Goal: Complete application form: Complete application form

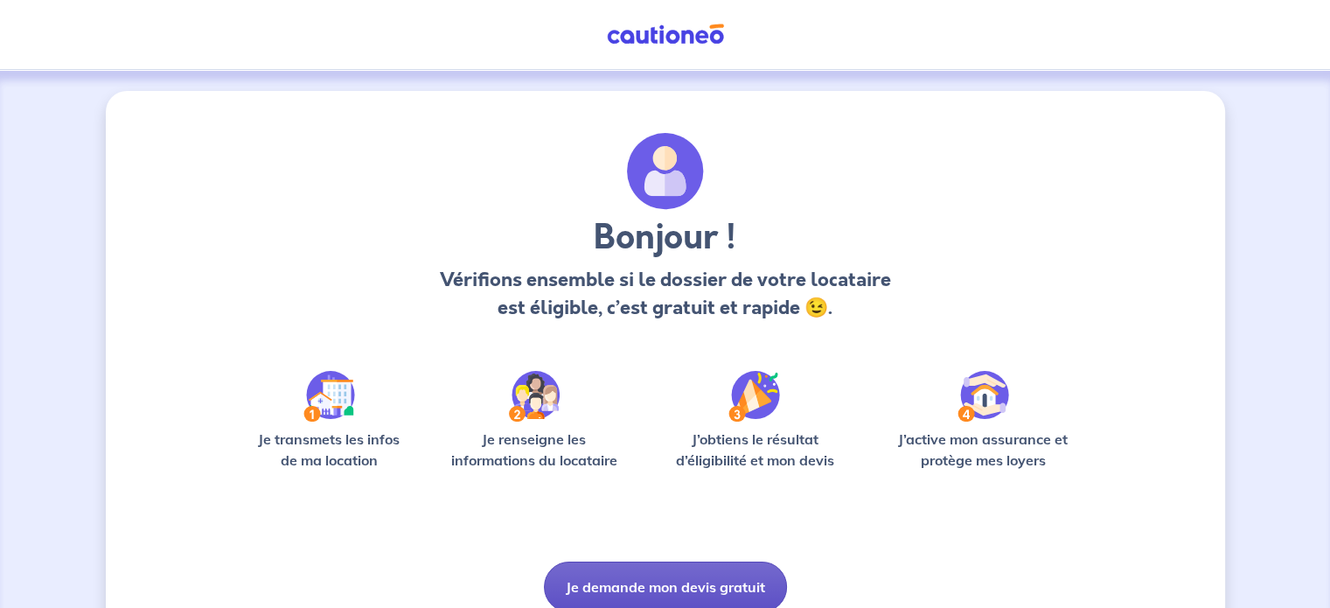
click at [671, 569] on button "Je demande mon devis gratuit" at bounding box center [665, 586] width 243 height 51
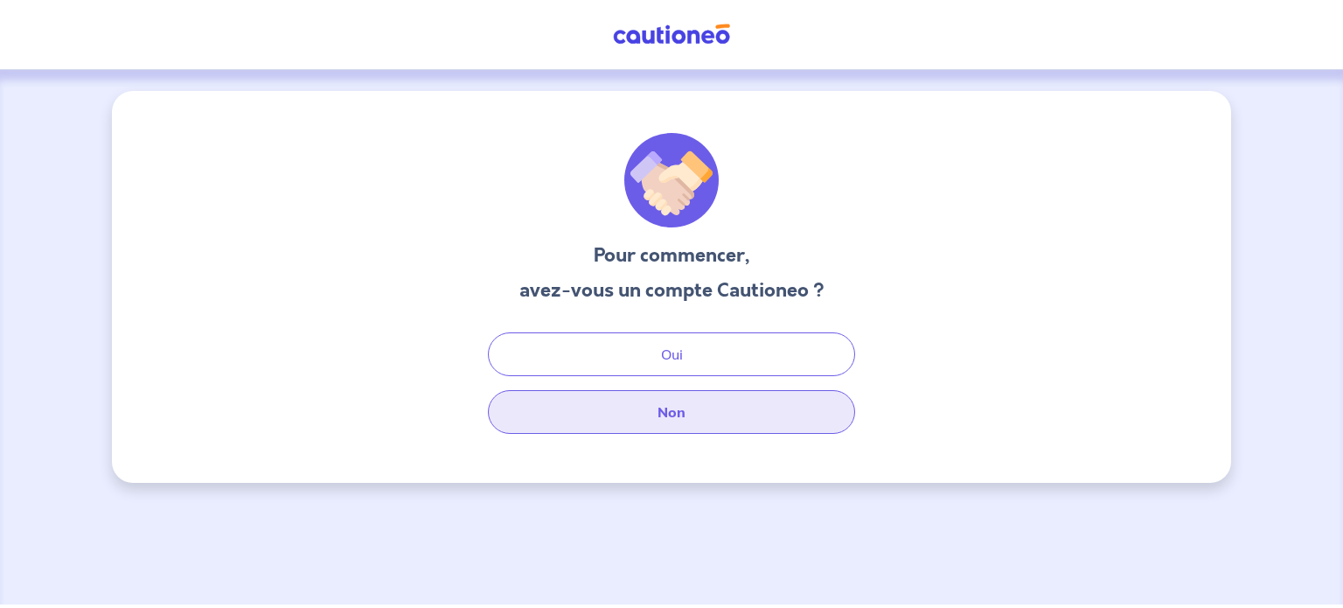
click at [685, 412] on button "Non" at bounding box center [671, 412] width 367 height 44
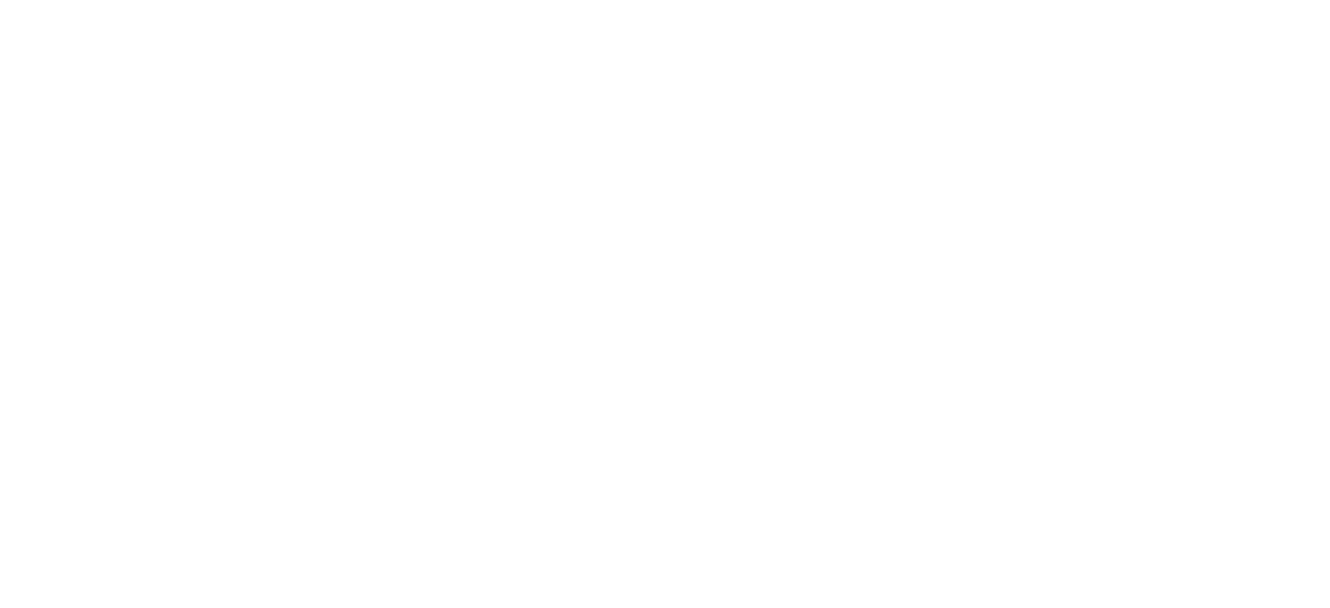
select select "FR"
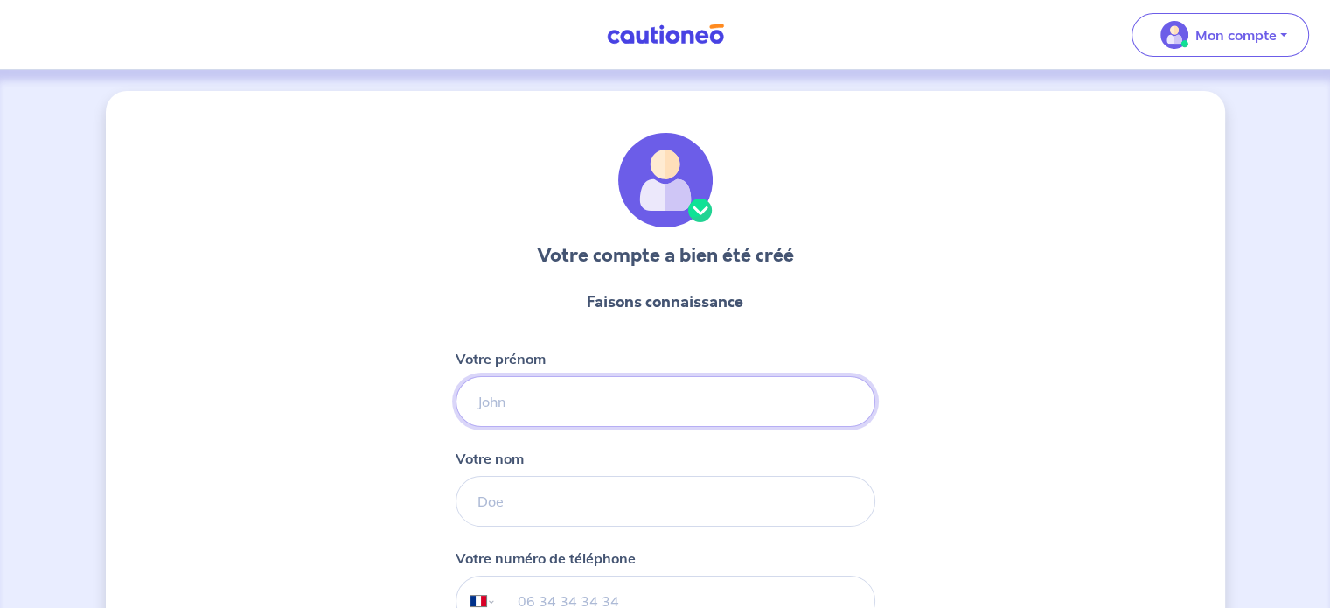
click at [616, 393] on input "Votre prénom" at bounding box center [666, 401] width 420 height 51
type input "[PERSON_NAME]"
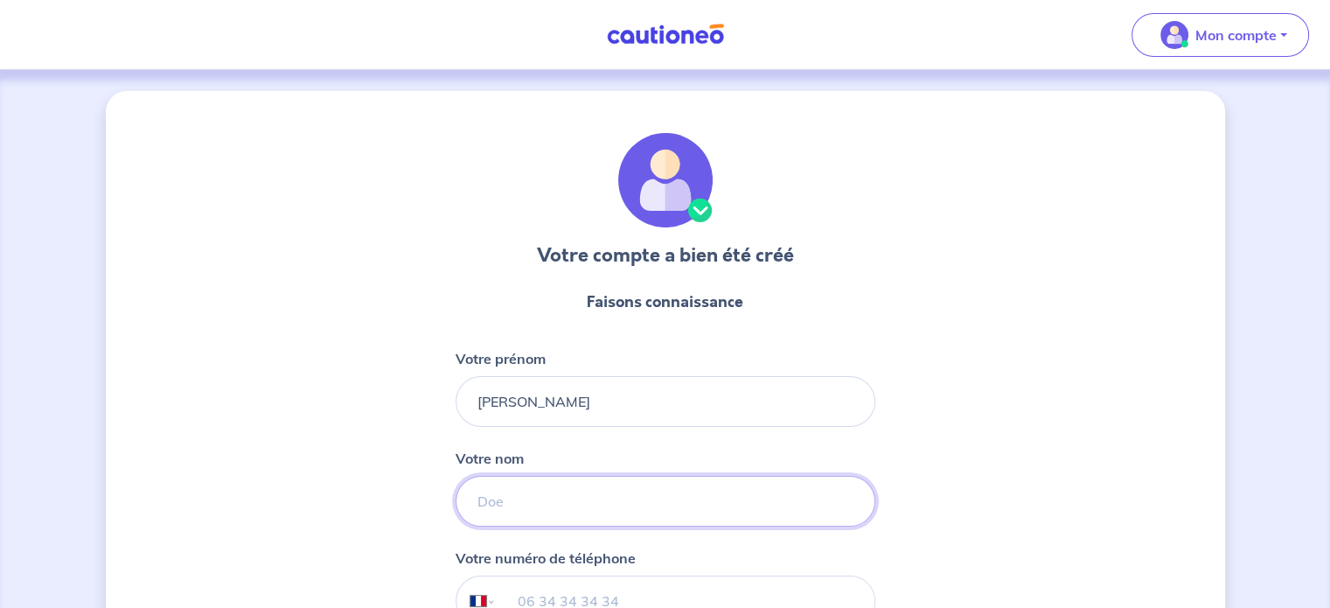
type input "BEAUJARD"
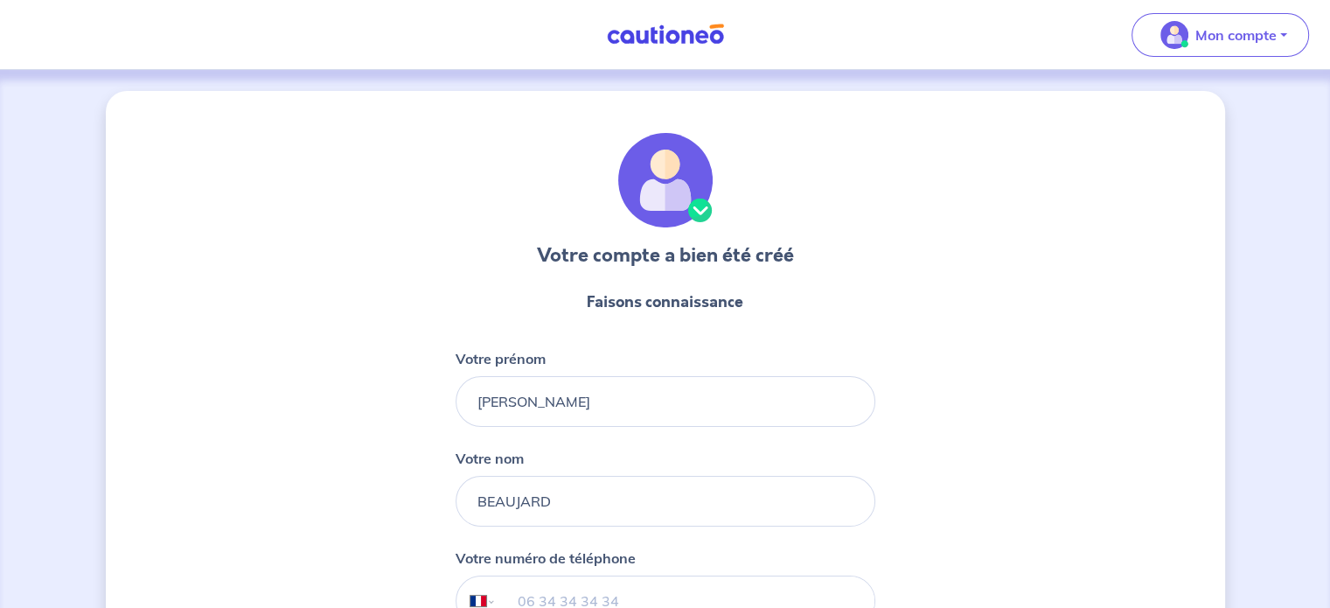
type input "06 58 24 22 54"
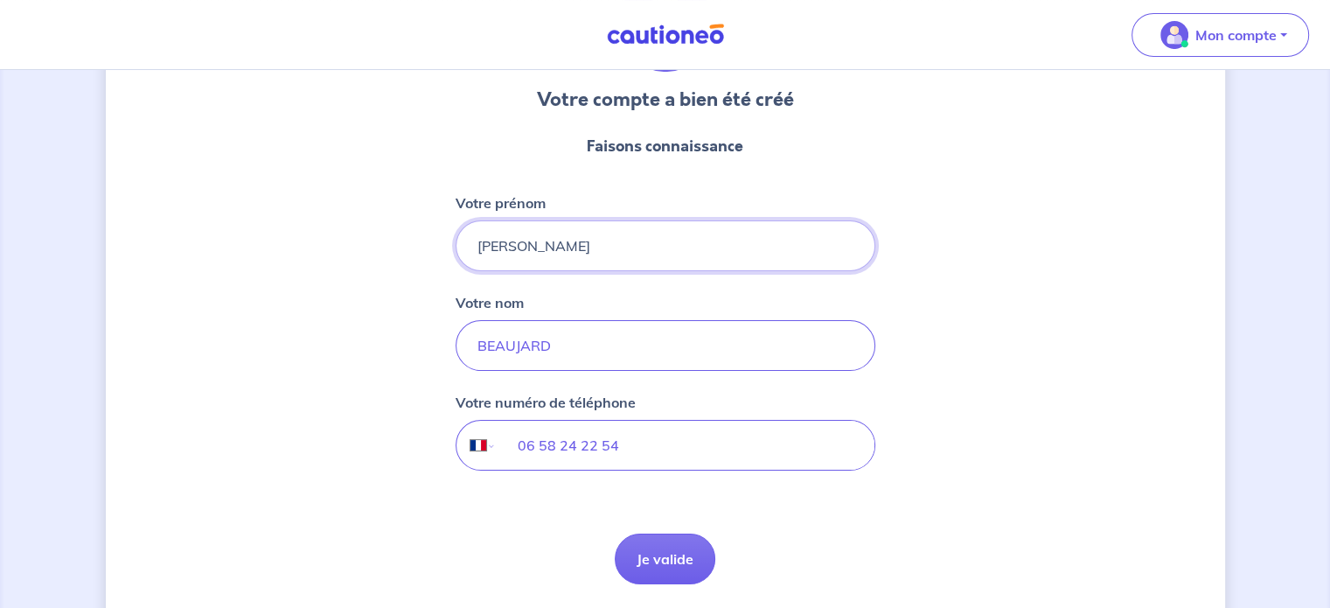
scroll to position [214, 0]
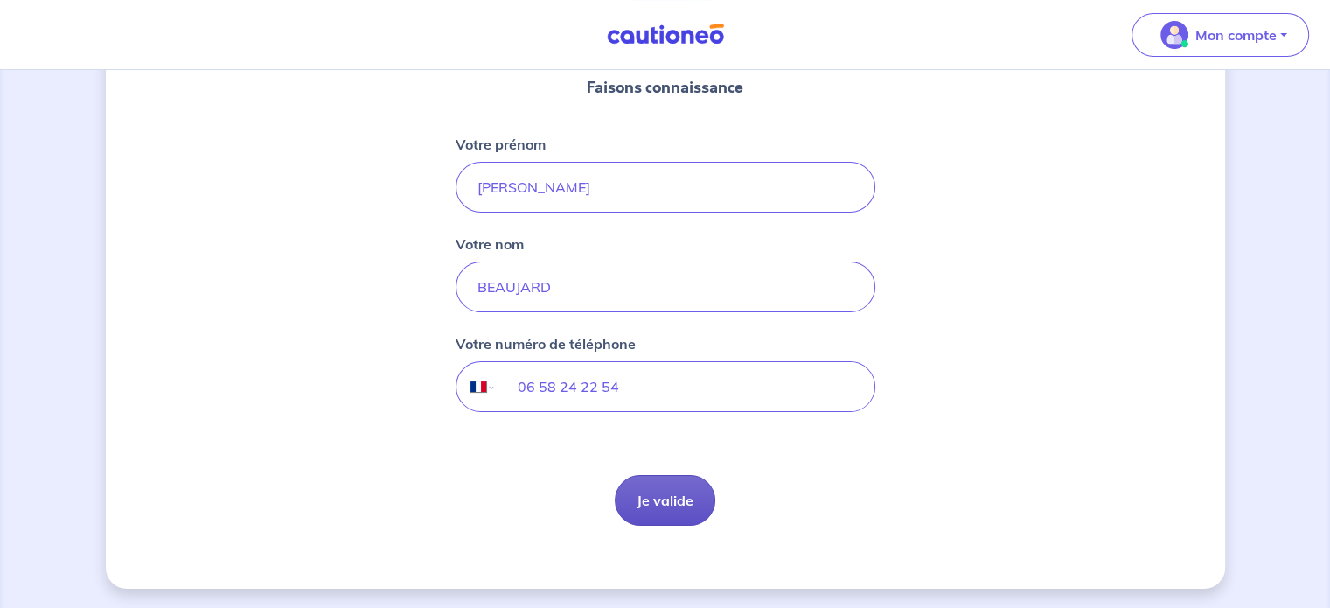
click at [675, 510] on button "Je valide" at bounding box center [665, 500] width 101 height 51
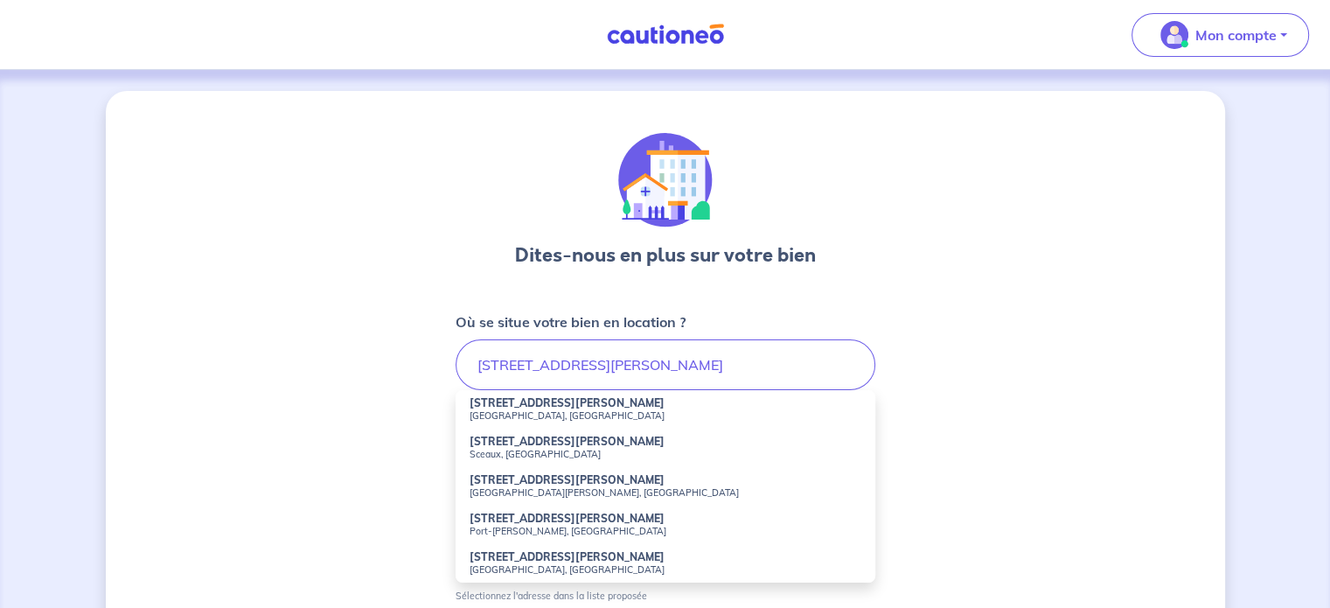
click at [573, 449] on small "Sceaux, [GEOGRAPHIC_DATA]" at bounding box center [666, 454] width 392 height 12
type input "[STREET_ADDRESS][PERSON_NAME]"
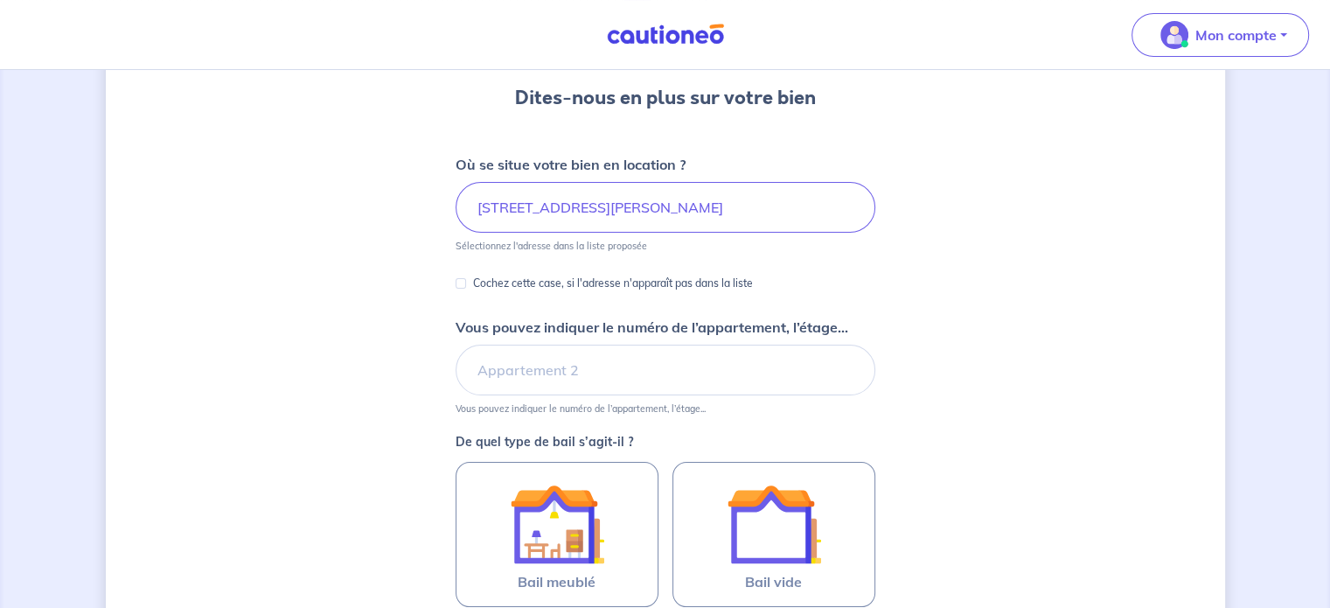
scroll to position [158, 0]
click at [513, 379] on input "Vous pouvez indiquer le numéro de l’appartement, l’étage..." at bounding box center [666, 369] width 420 height 51
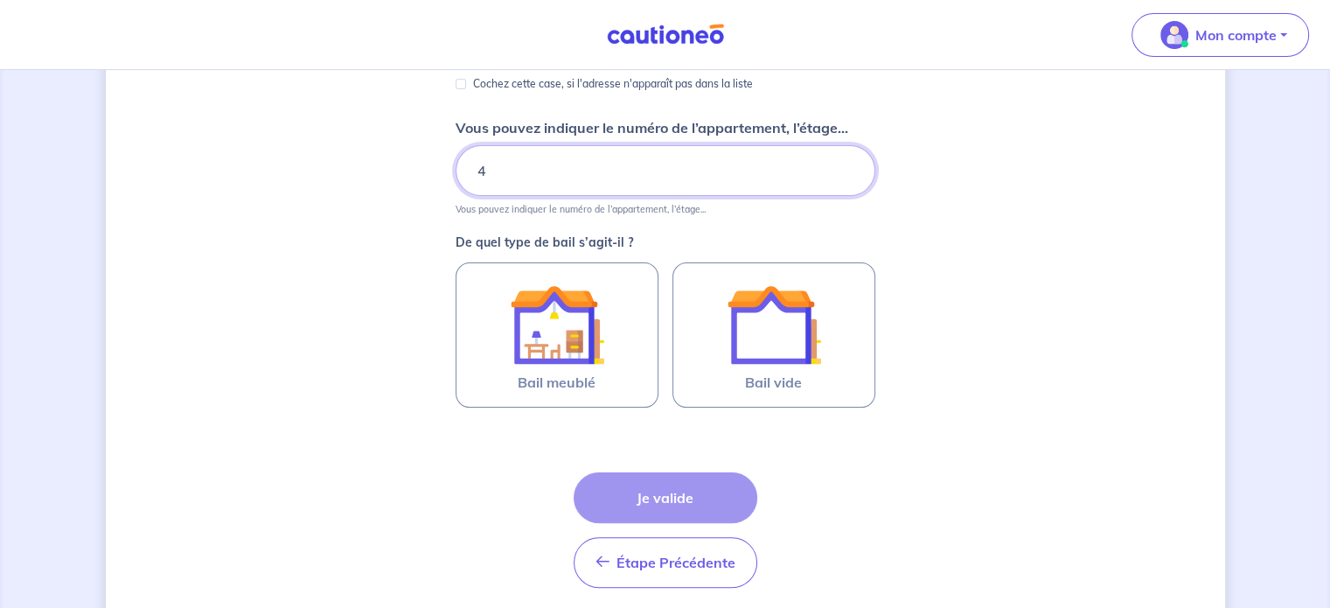
scroll to position [372, 0]
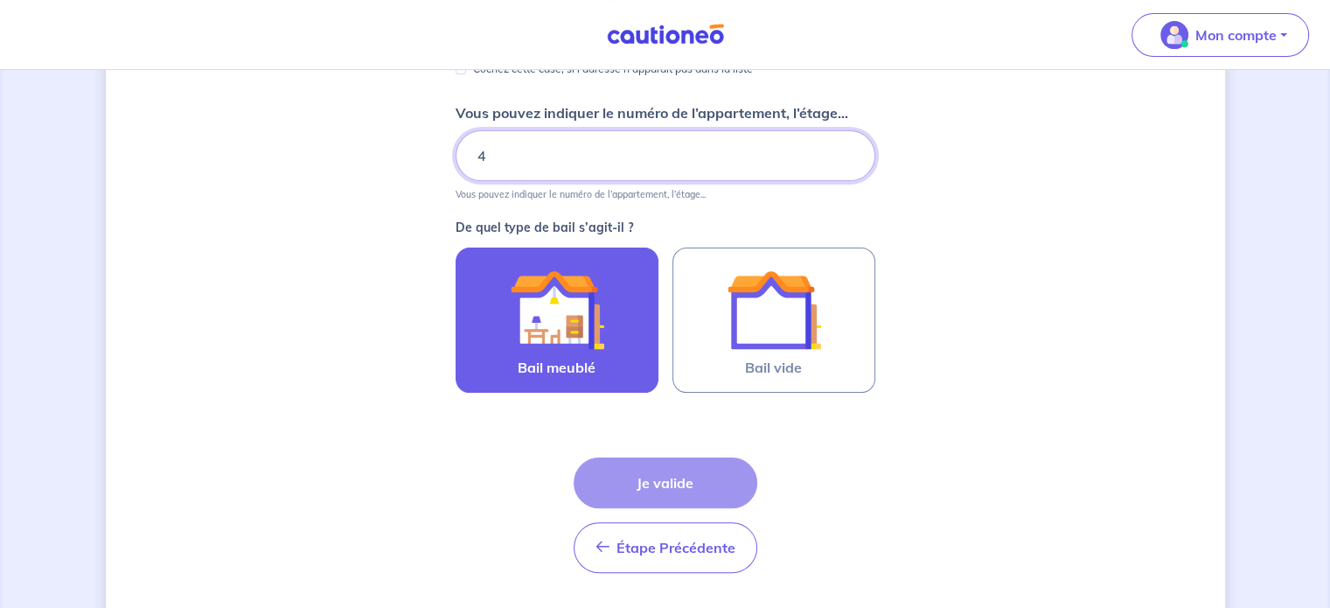
type input "4"
click at [535, 273] on img at bounding box center [557, 309] width 94 height 94
click at [0, 0] on input "Bail meublé" at bounding box center [0, 0] width 0 height 0
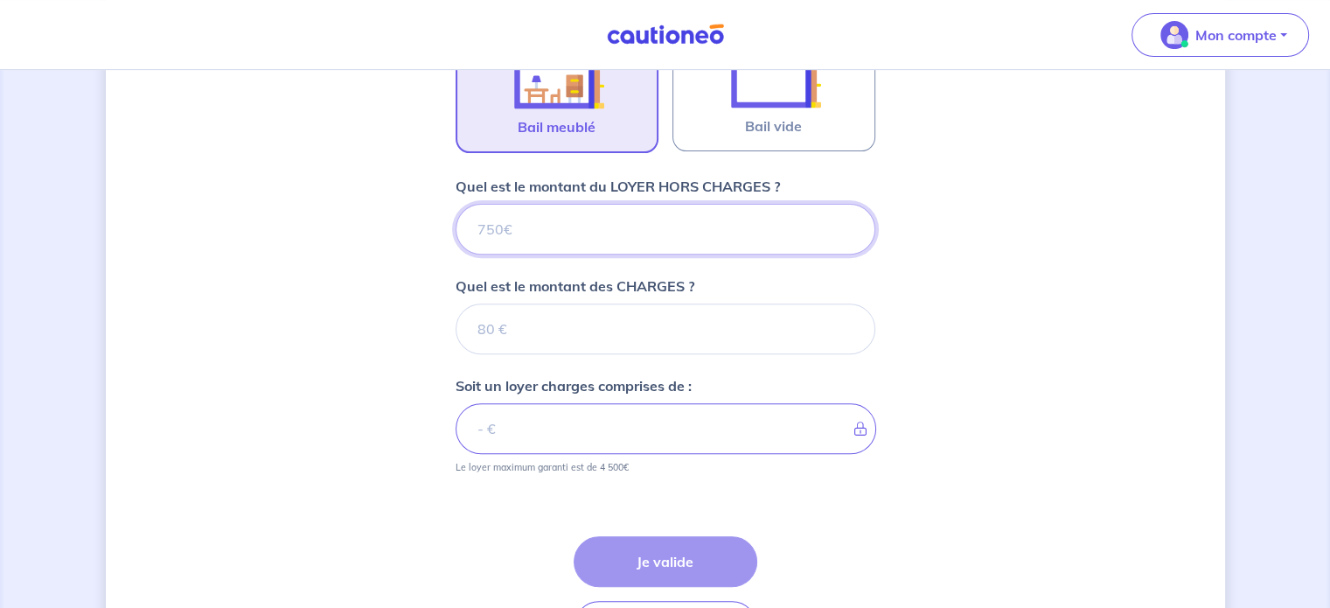
scroll to position [594, 0]
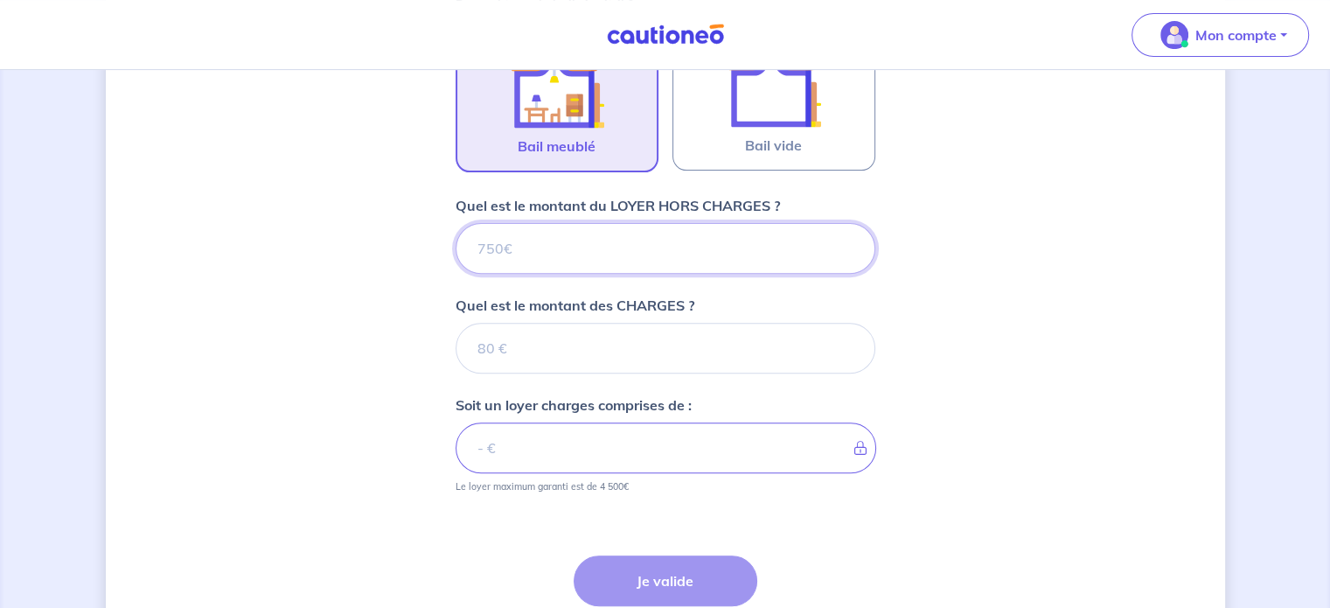
type input "1"
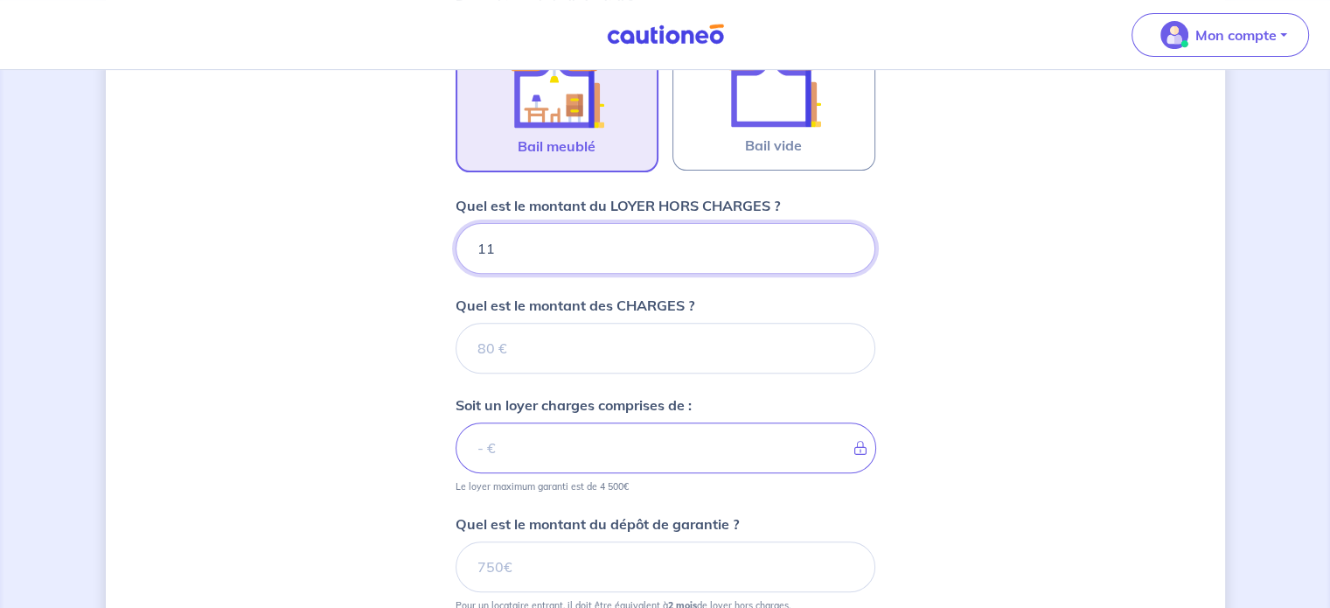
type input "110"
type input "1100"
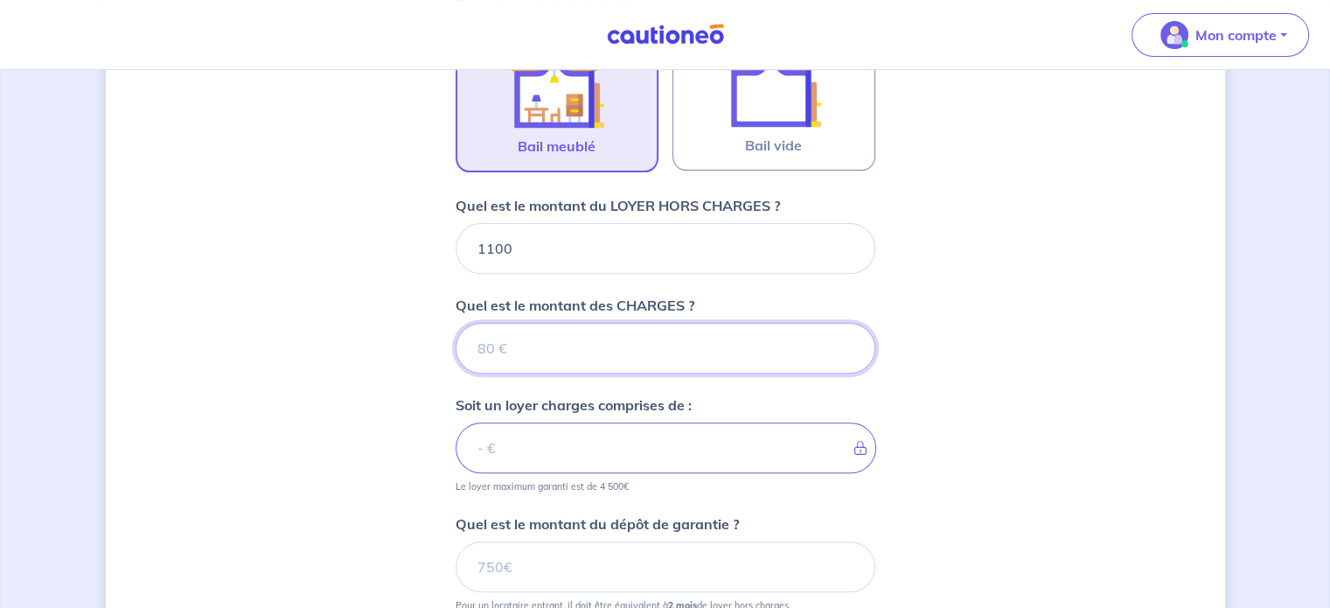
click at [531, 344] on input "Quel est le montant des CHARGES ?" at bounding box center [666, 348] width 420 height 51
type input "250"
type input "1350"
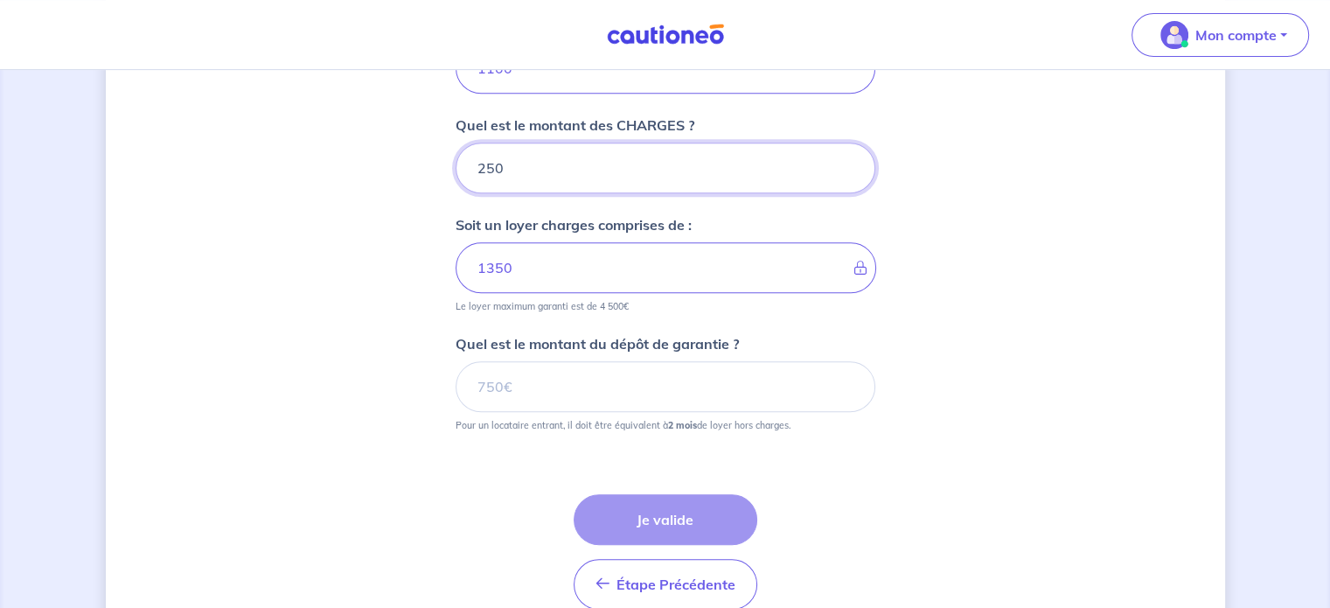
scroll to position [776, 0]
type input "250"
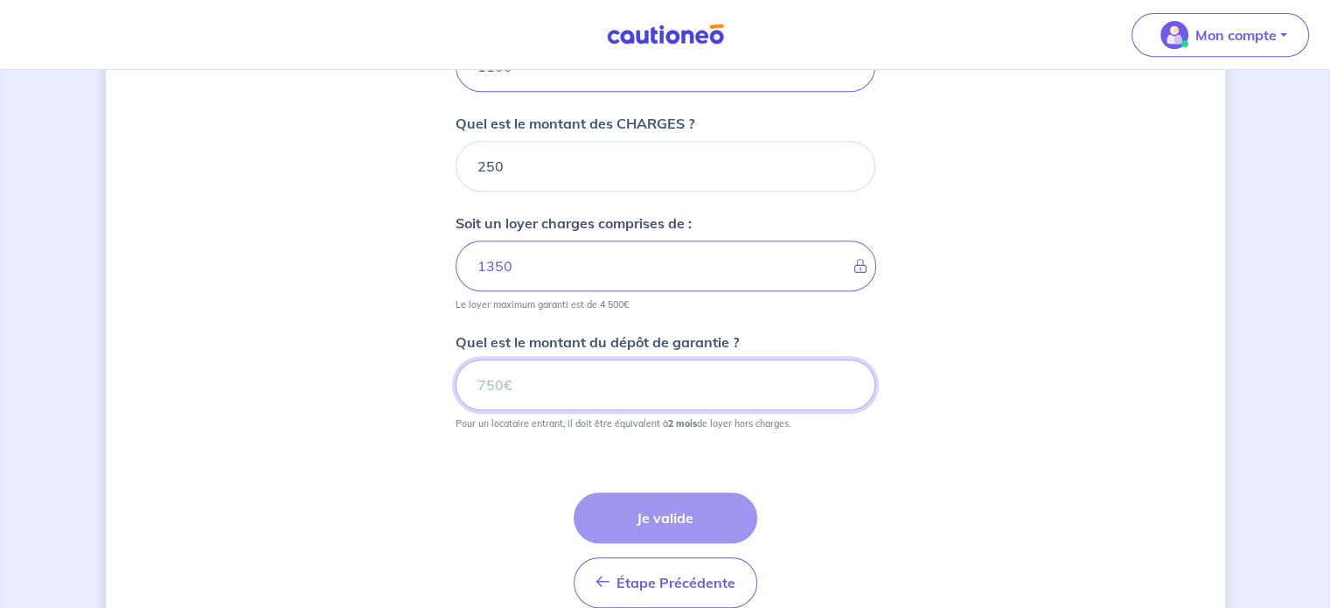
click at [647, 374] on input "Quel est le montant du dépôt de garantie ?" at bounding box center [666, 384] width 420 height 51
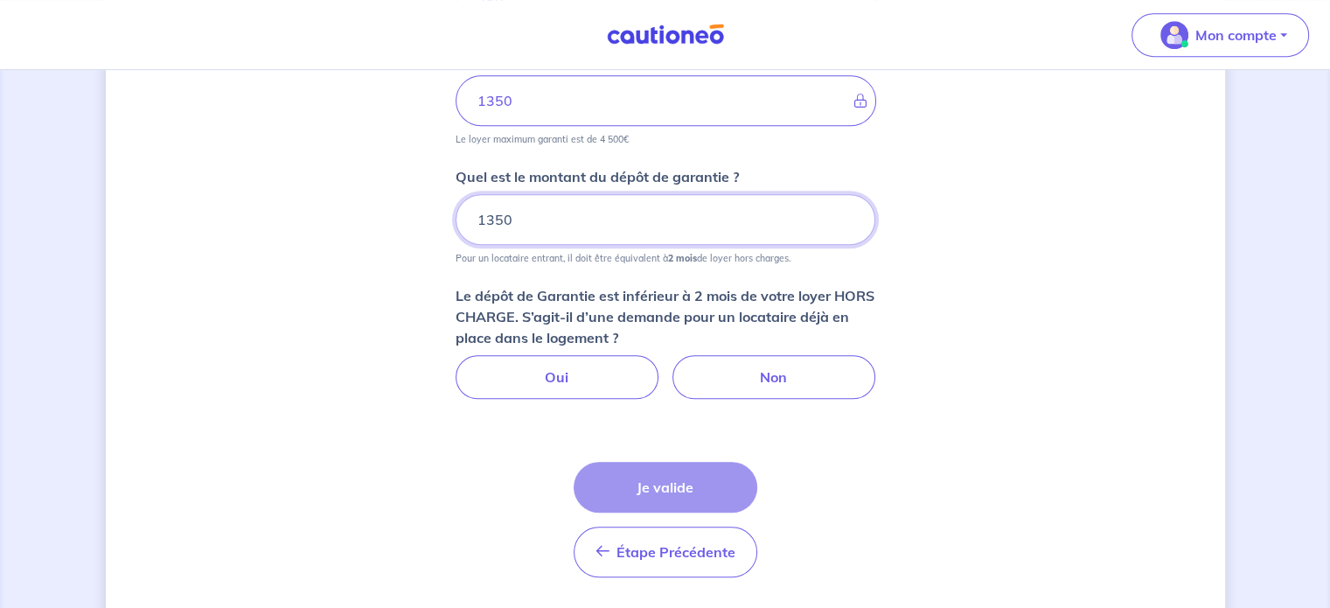
scroll to position [944, 0]
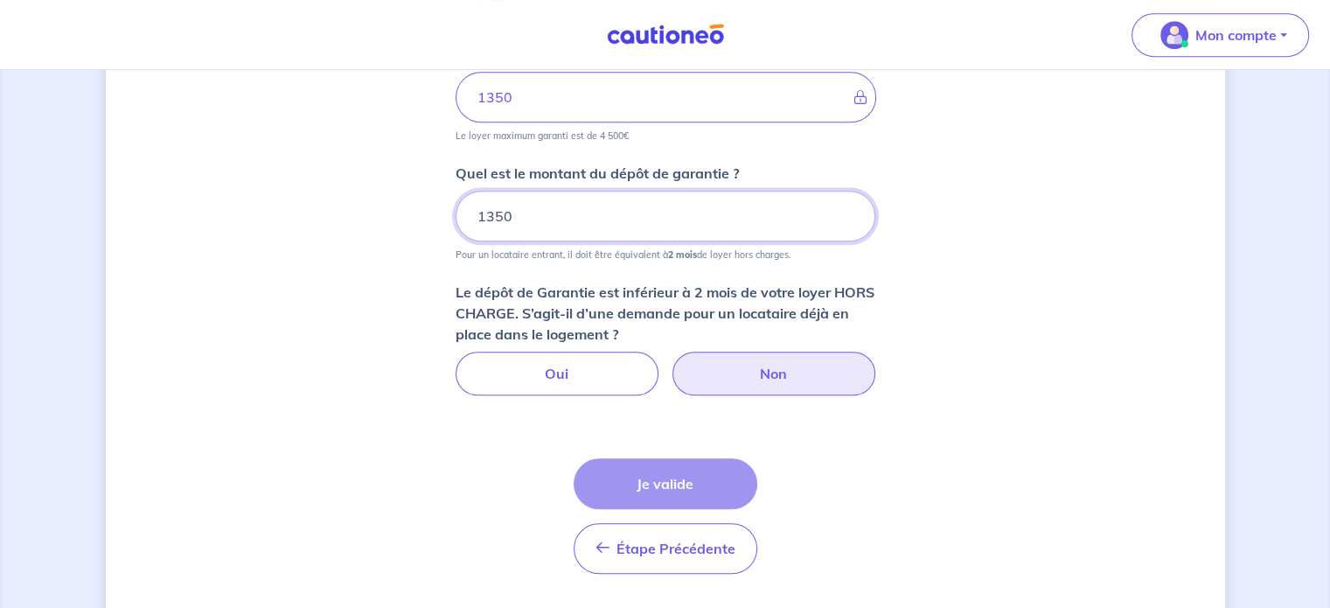
type input "1350"
click at [766, 384] on label "Non" at bounding box center [773, 373] width 203 height 44
click at [671, 363] on input "Non" at bounding box center [664, 356] width 11 height 11
radio input "true"
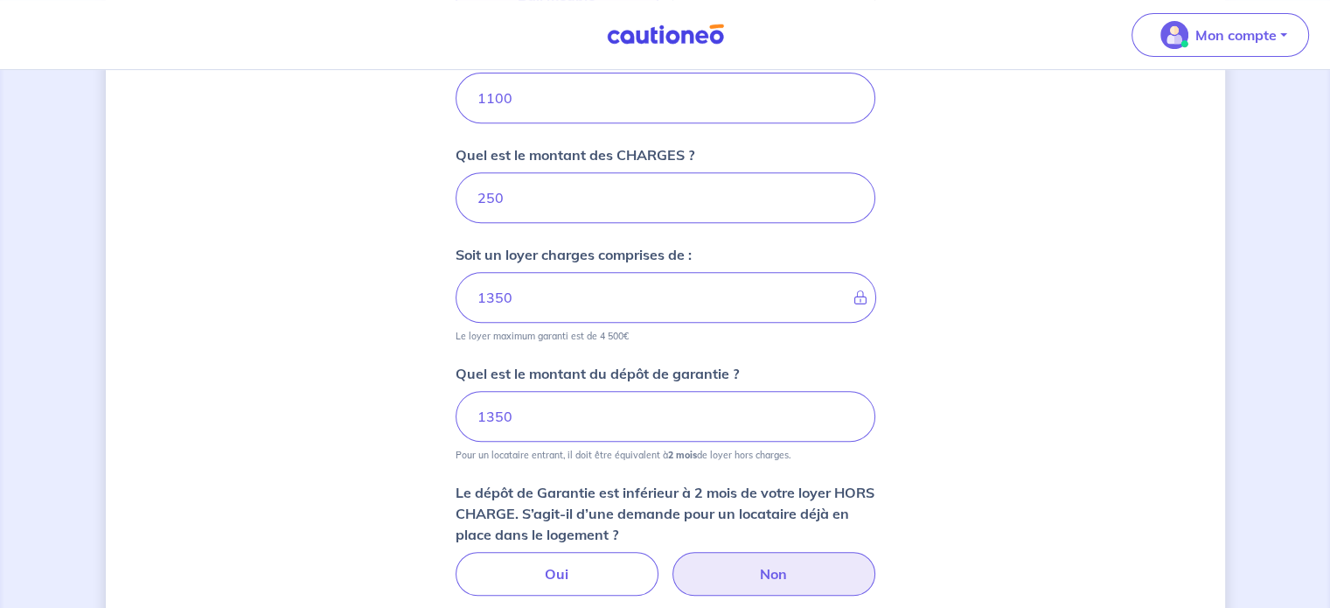
scroll to position [732, 0]
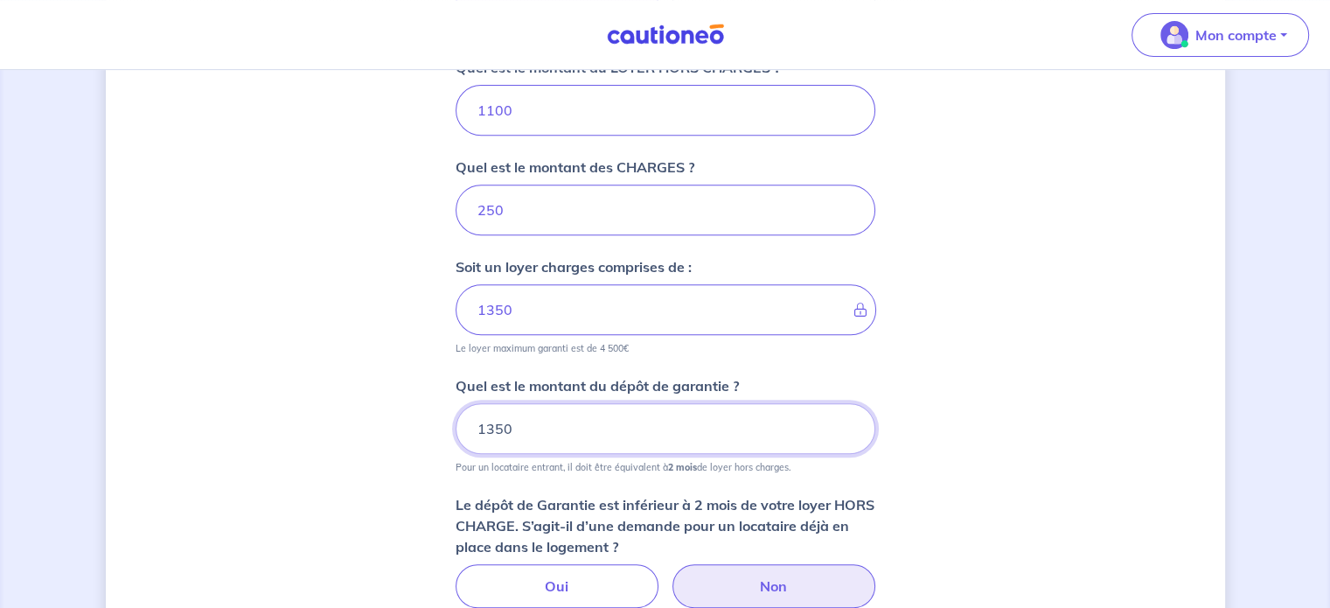
click at [595, 420] on input "1350" at bounding box center [666, 428] width 420 height 51
type input "1"
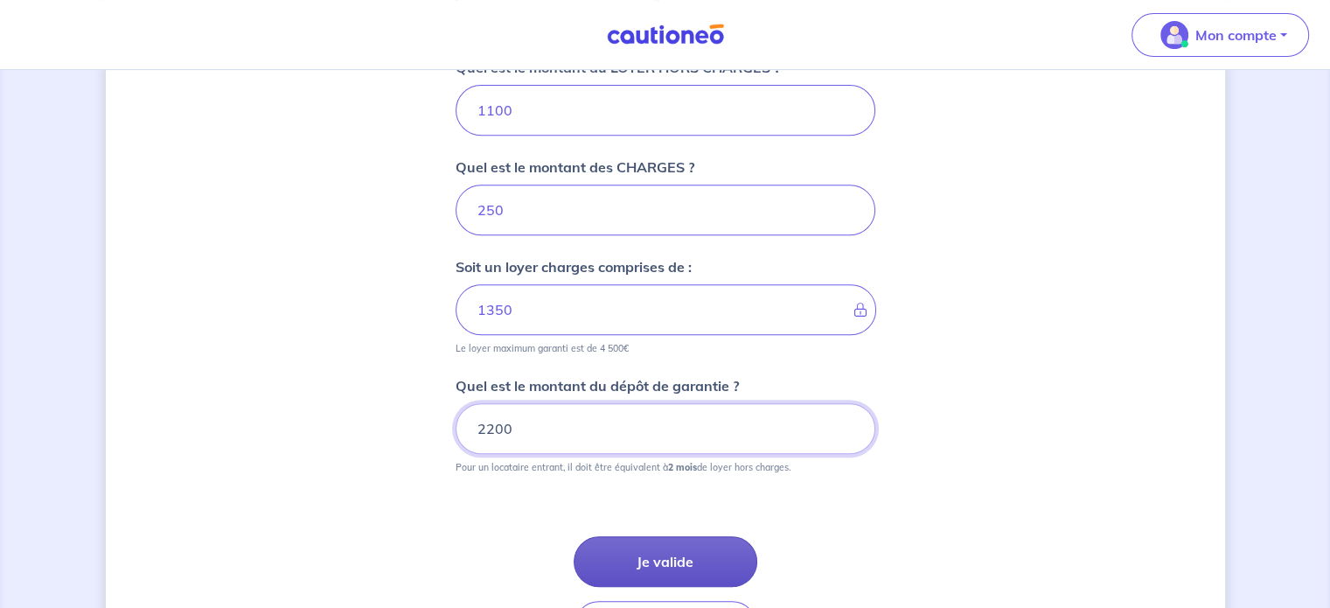
type input "2200"
click at [698, 559] on button "Je valide" at bounding box center [666, 561] width 184 height 51
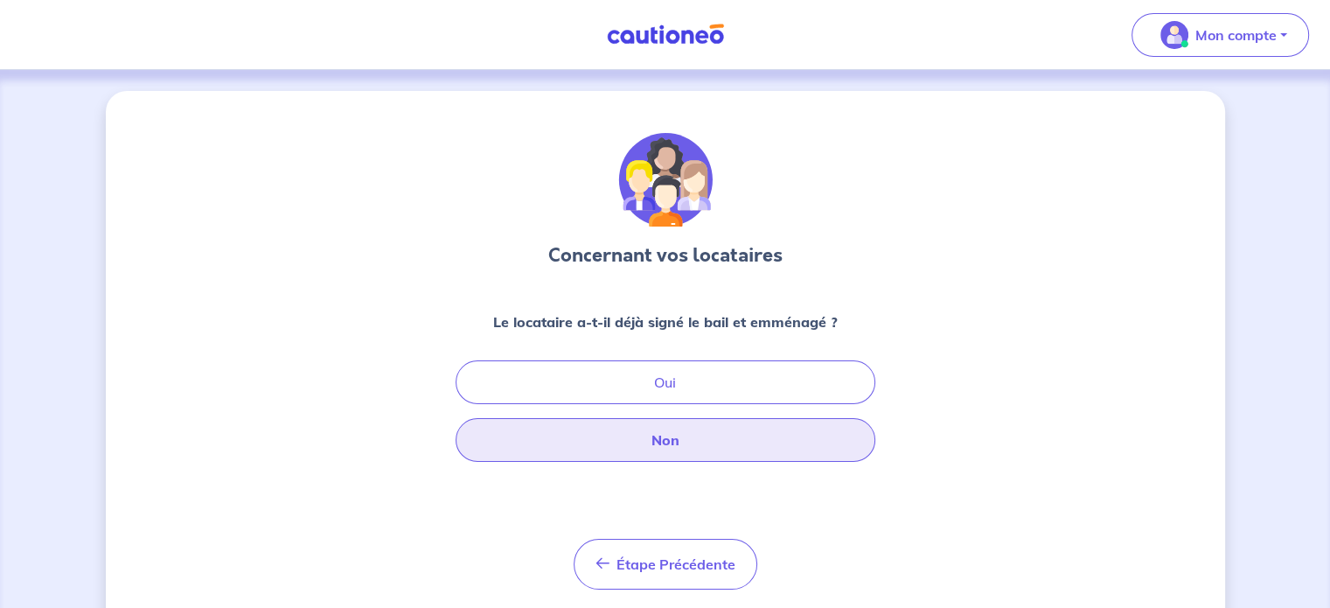
click at [672, 440] on button "Non" at bounding box center [666, 440] width 420 height 44
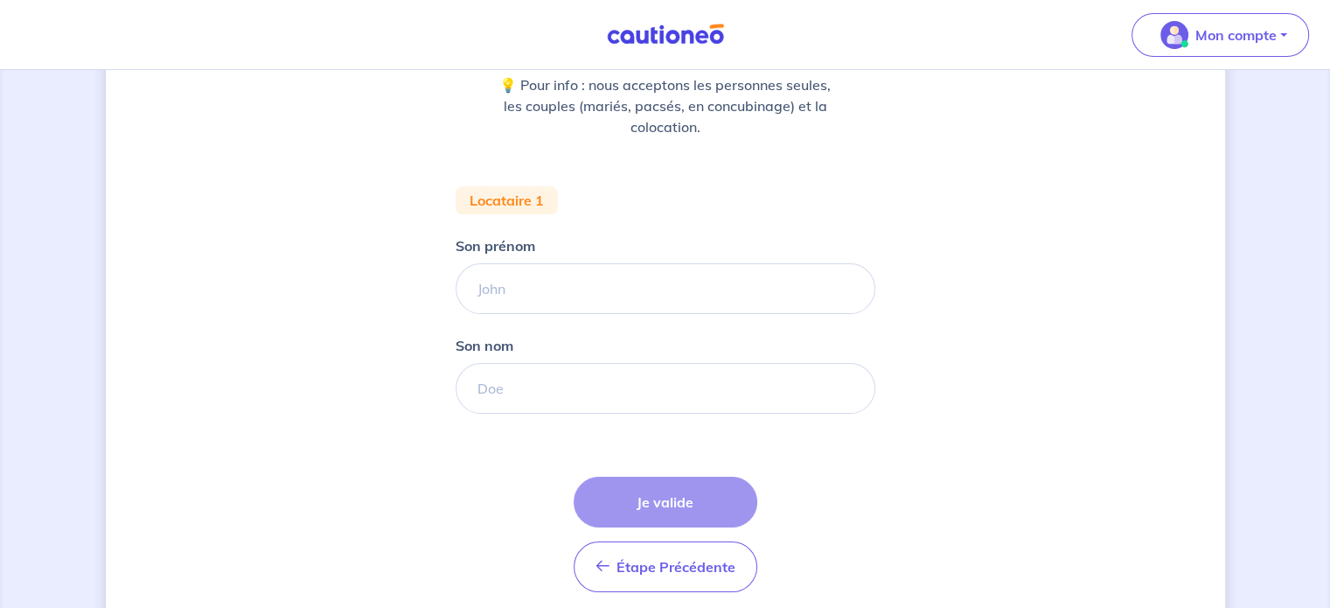
scroll to position [278, 0]
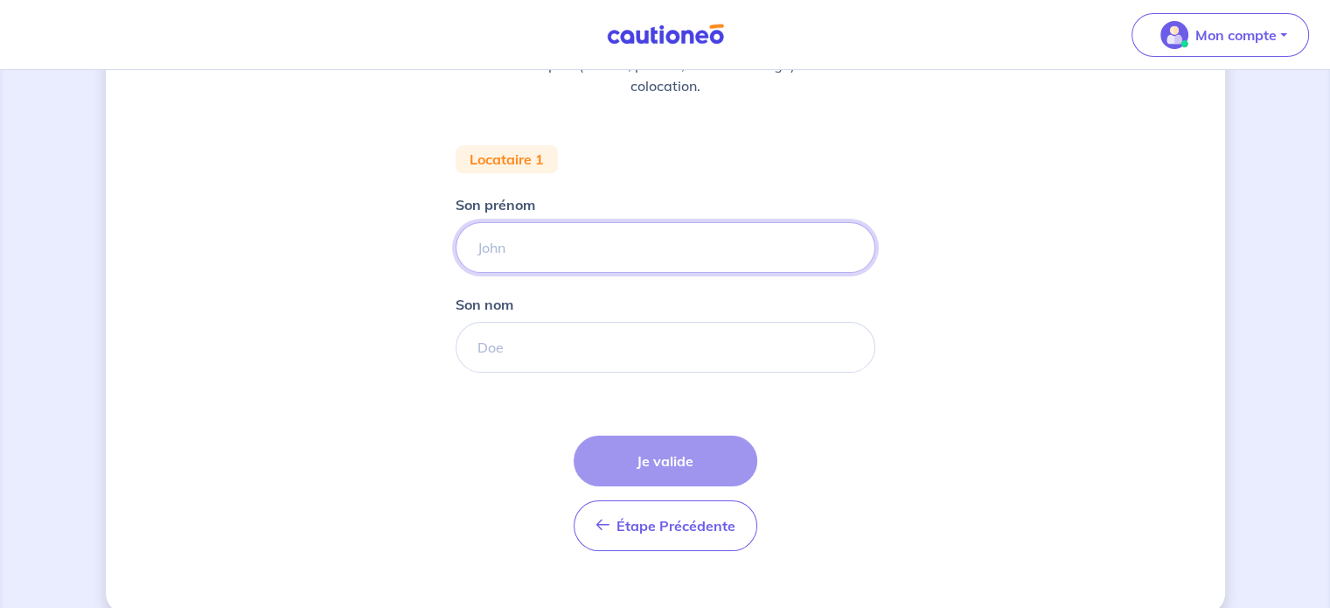
click at [526, 233] on input "Son prénom" at bounding box center [666, 247] width 420 height 51
click at [720, 450] on div "Étape Précédente Précédent Je valide Je valide" at bounding box center [666, 492] width 184 height 115
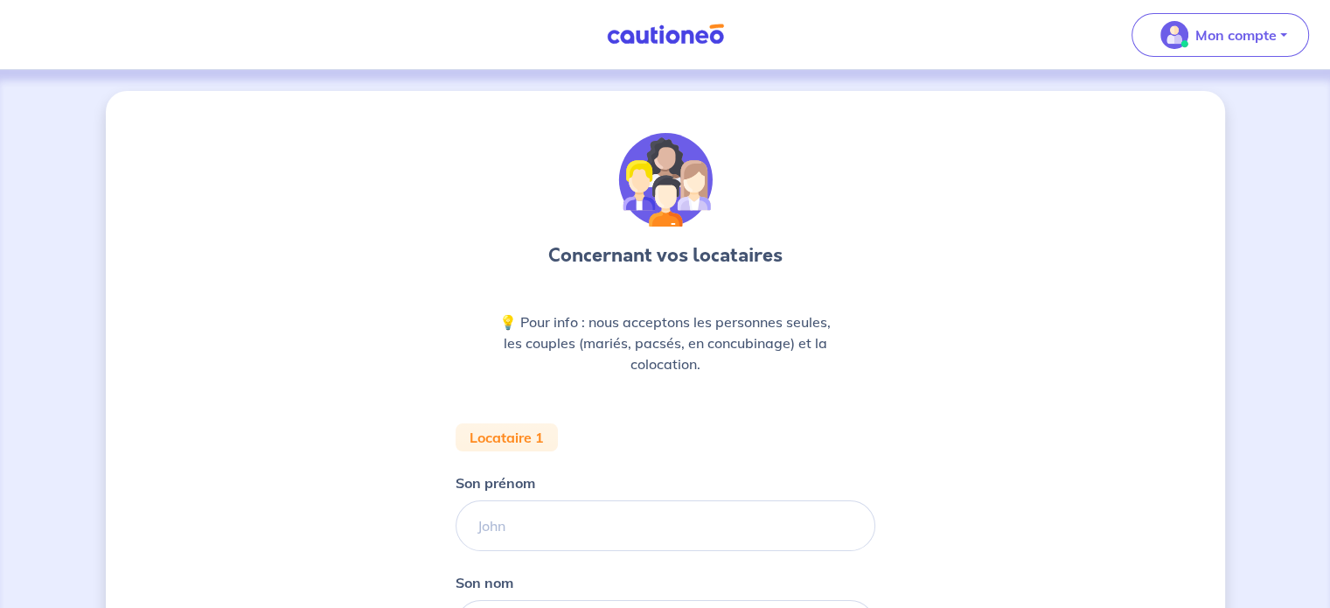
scroll to position [0, 0]
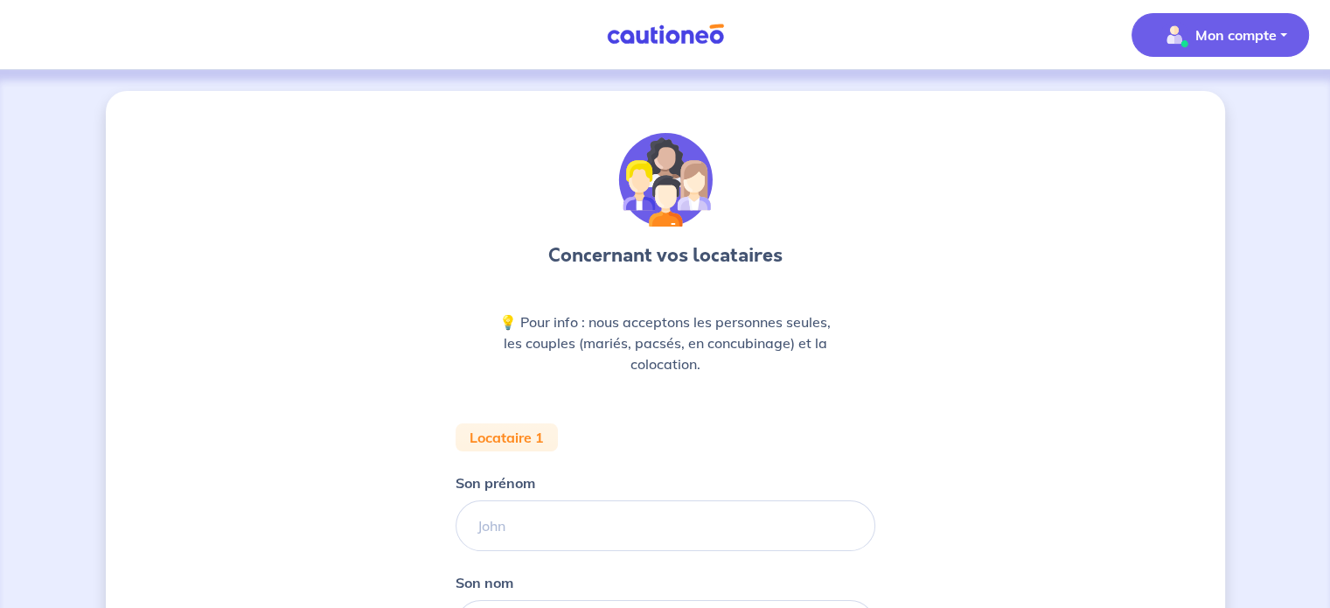
click at [1280, 36] on button "Mon compte" at bounding box center [1219, 35] width 177 height 44
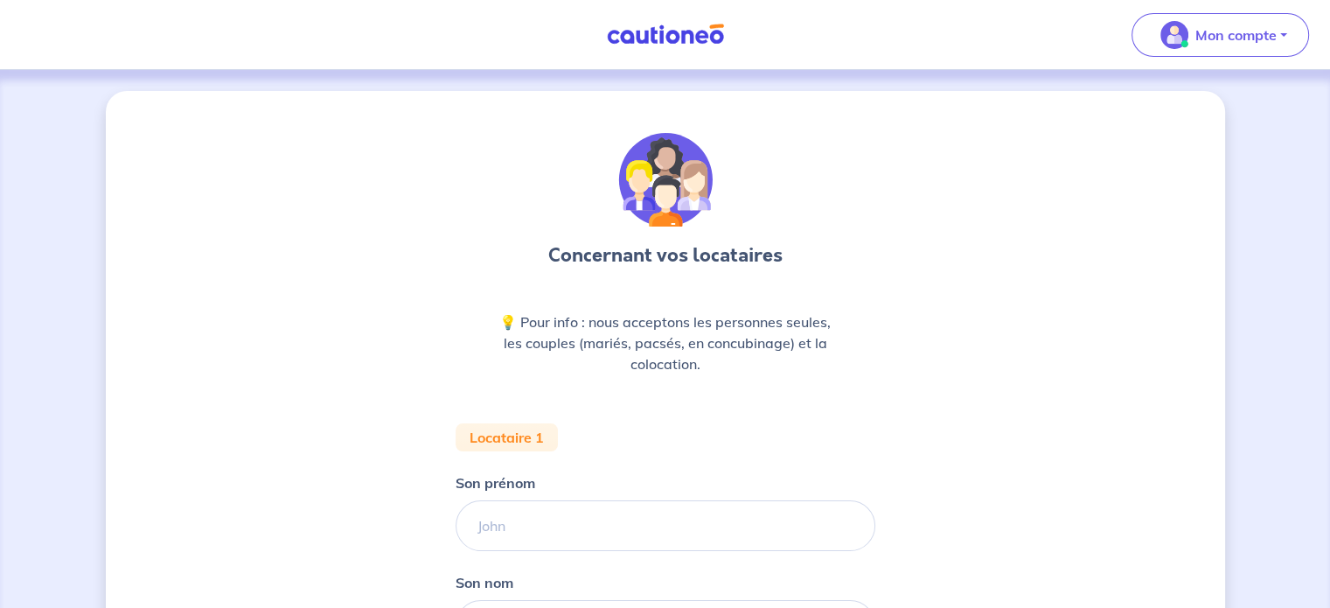
scroll to position [191, 0]
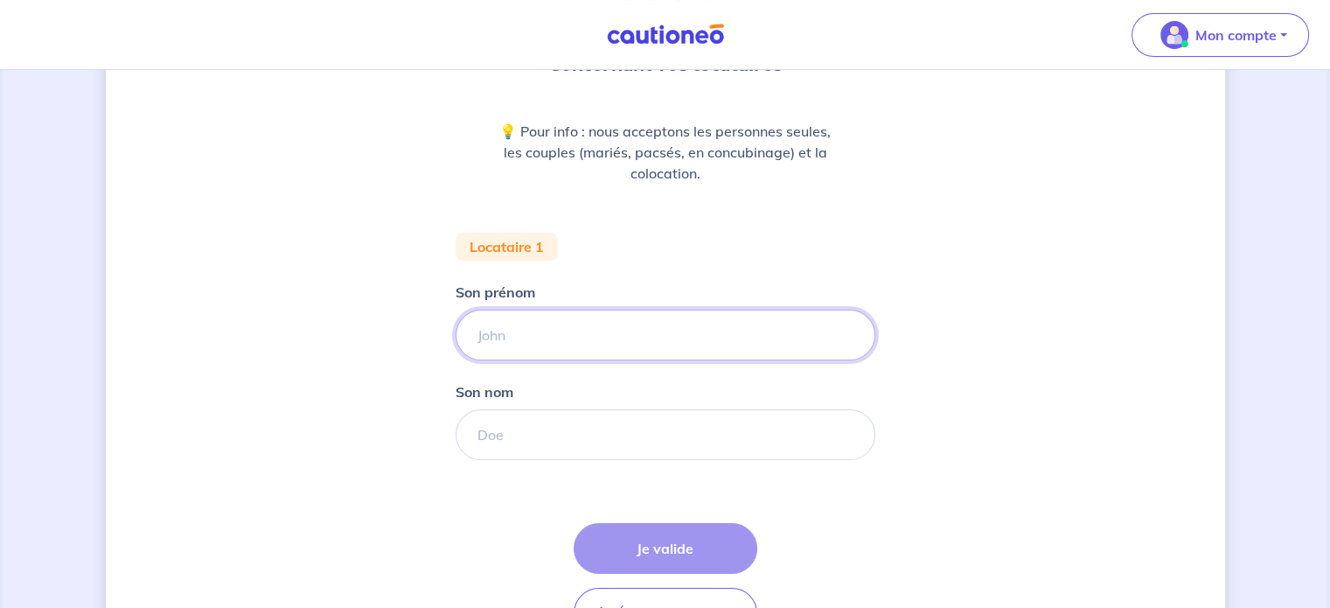
click at [511, 345] on input "Son prénom" at bounding box center [666, 335] width 420 height 51
type input "[PERSON_NAME]"
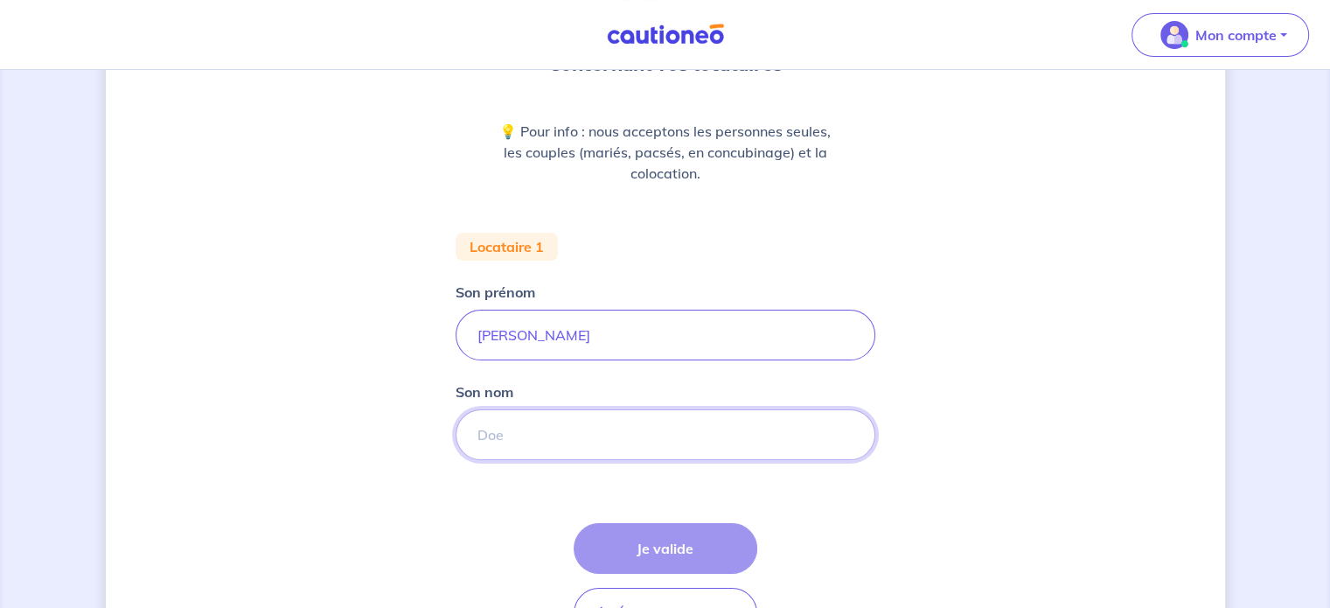
click at [483, 447] on input "Son nom" at bounding box center [666, 434] width 420 height 51
type input "BEAUJARD"
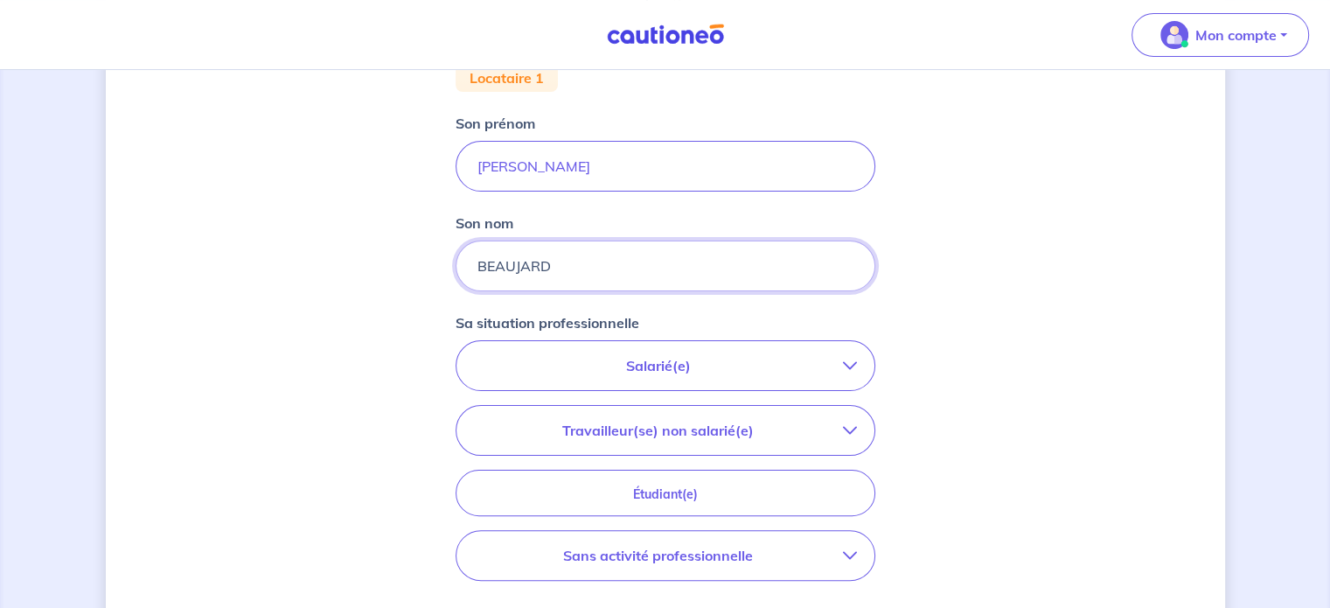
scroll to position [461, 0]
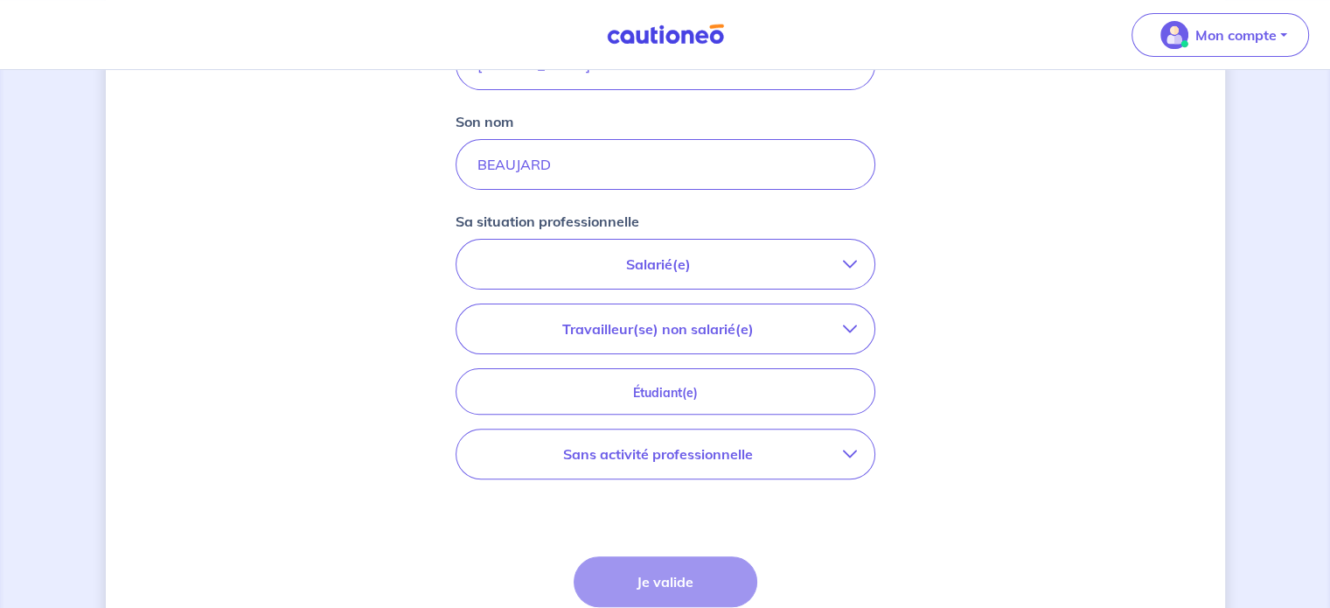
click at [649, 279] on button "Salarié(e)" at bounding box center [665, 264] width 418 height 49
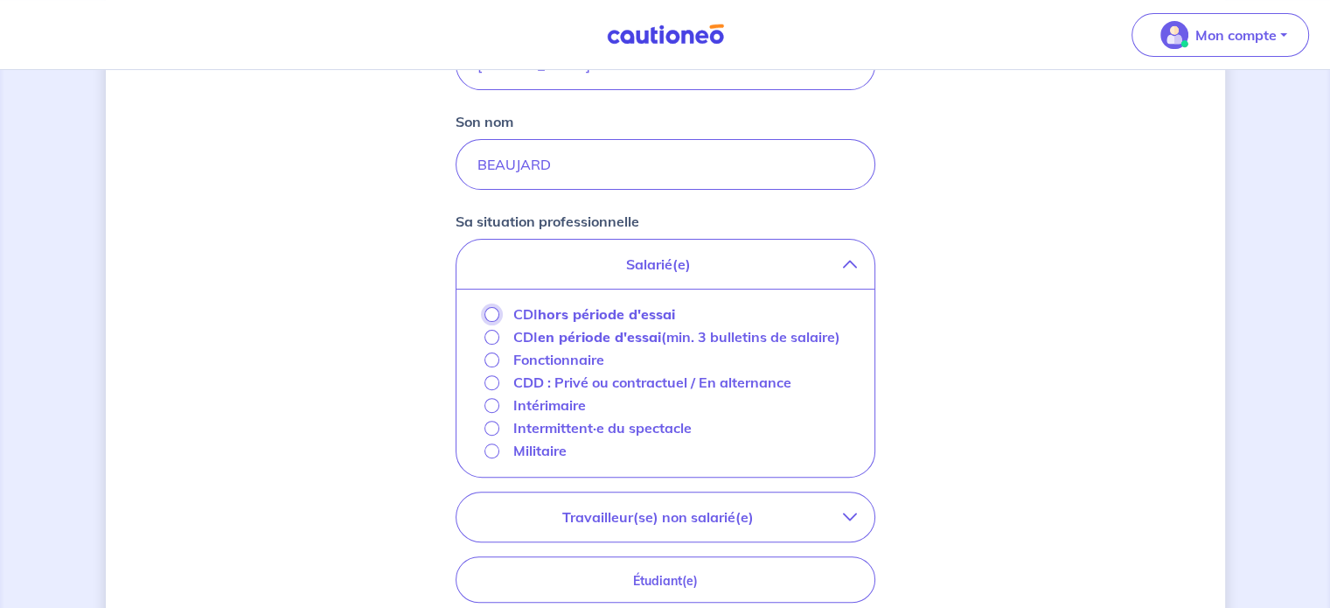
click at [493, 314] on input "CDI hors période d'essai" at bounding box center [491, 314] width 15 height 15
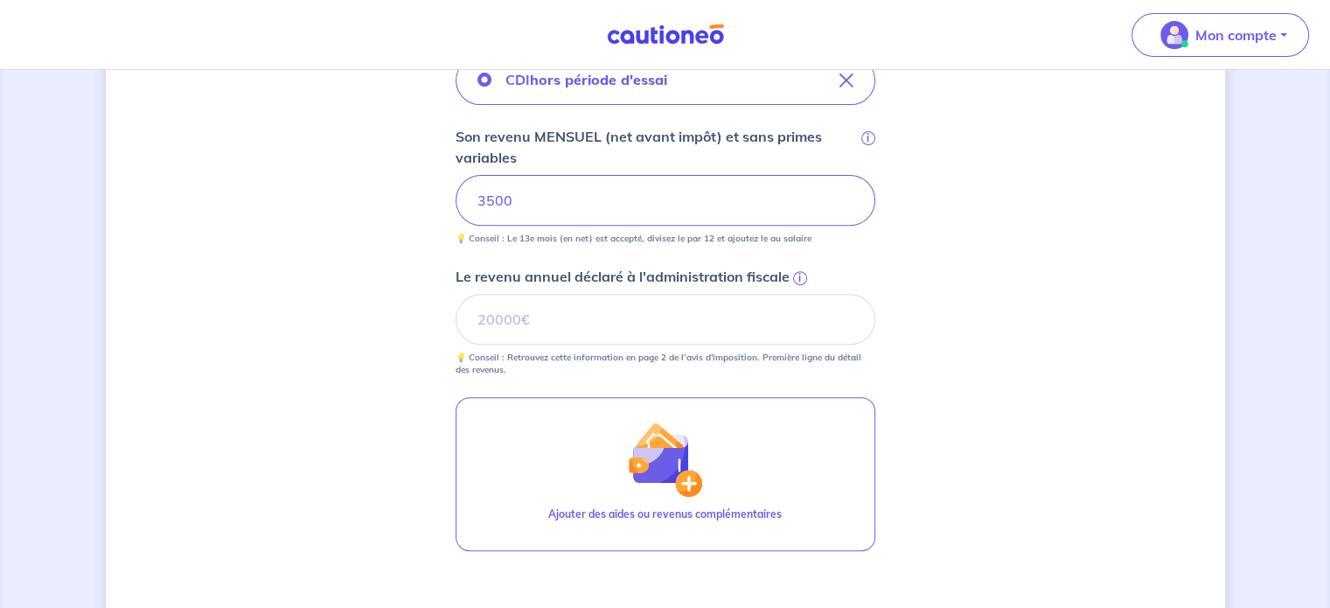
scroll to position [647, 0]
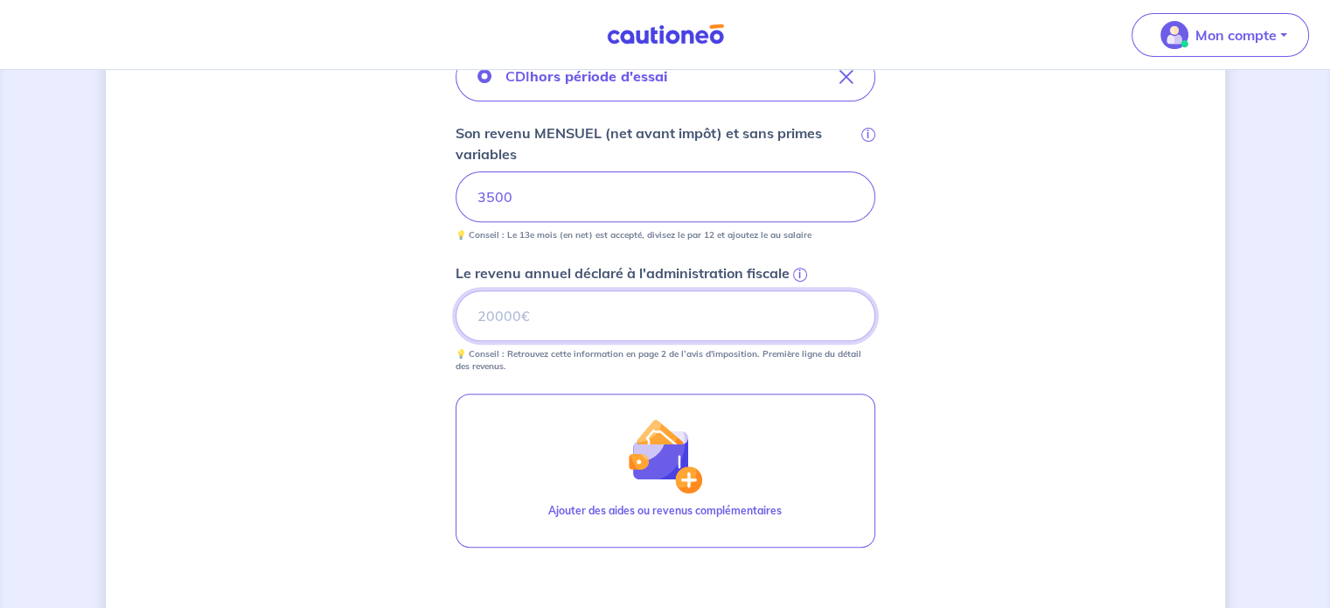
click at [590, 309] on input "Le revenu annuel déclaré à l'administration fiscale i" at bounding box center [666, 315] width 420 height 51
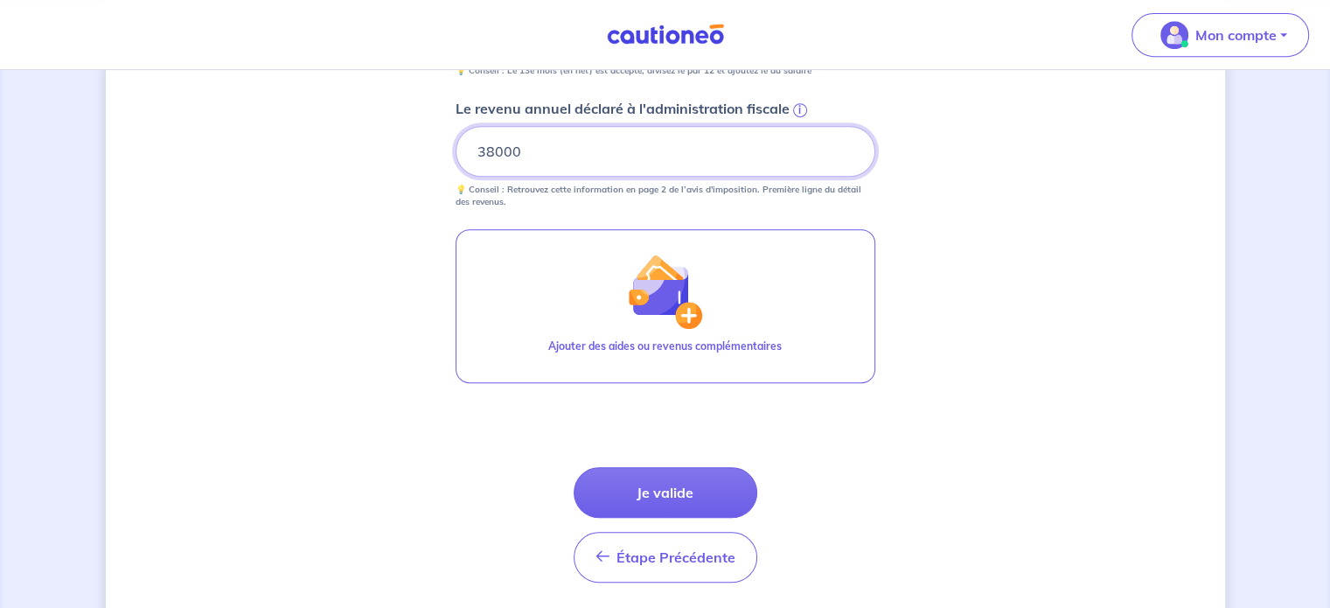
scroll to position [857, 0]
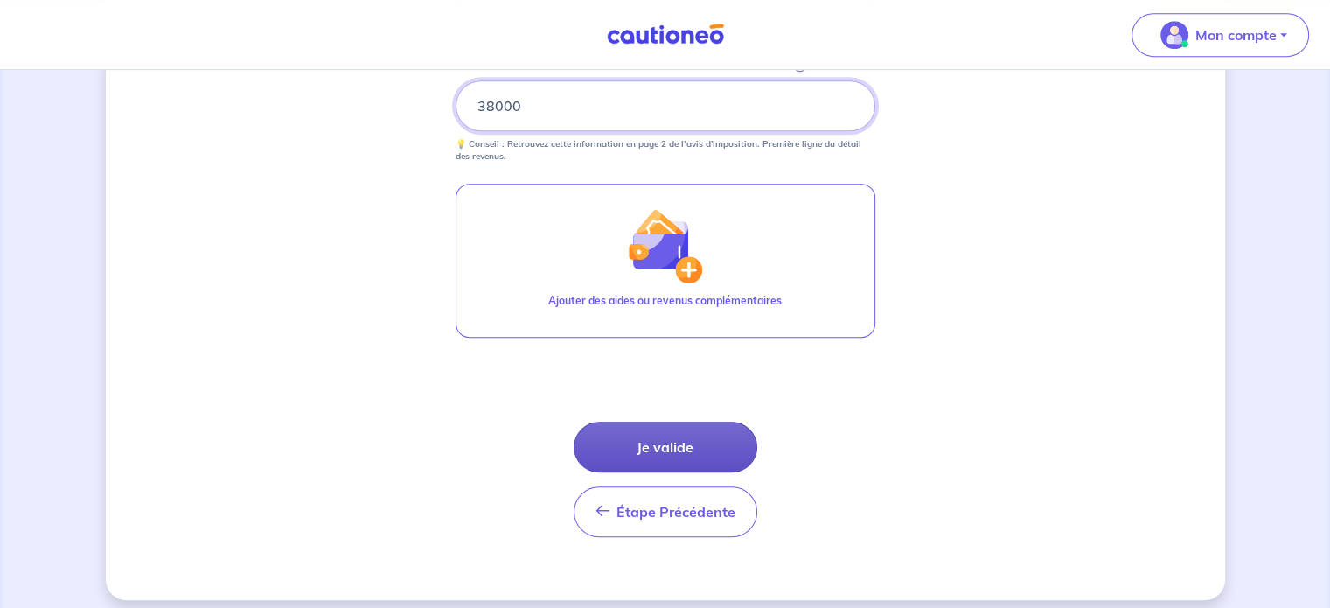
type input "38000"
click at [720, 435] on button "Je valide" at bounding box center [666, 446] width 184 height 51
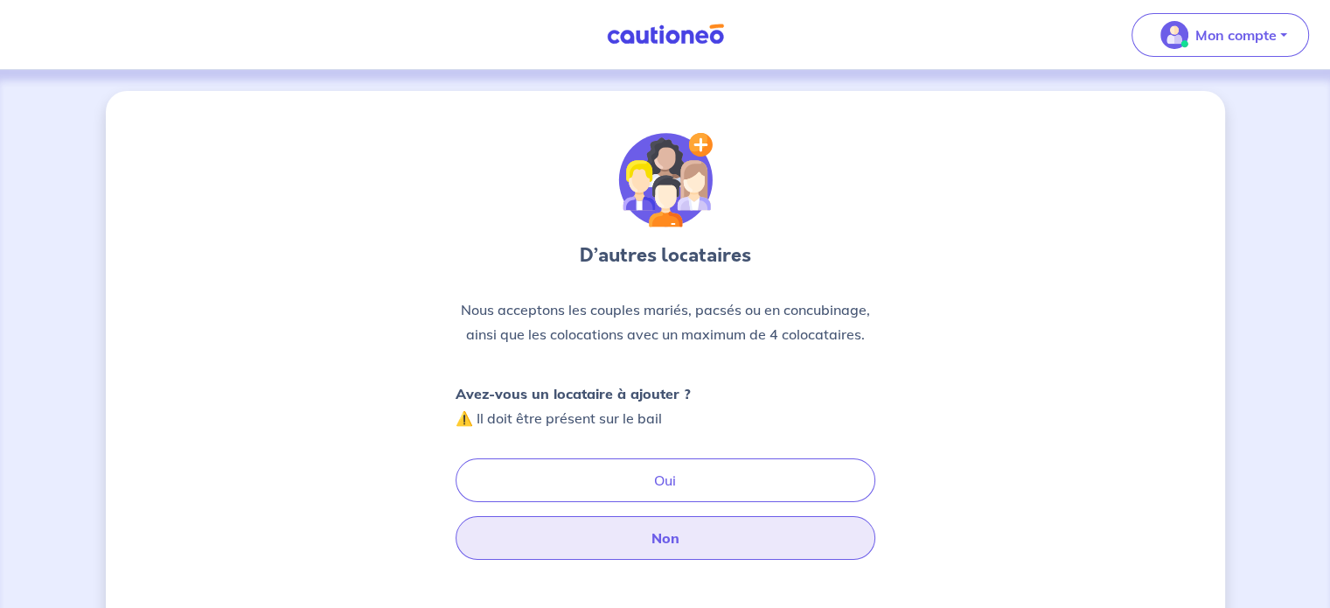
click at [712, 532] on button "Non" at bounding box center [666, 538] width 420 height 44
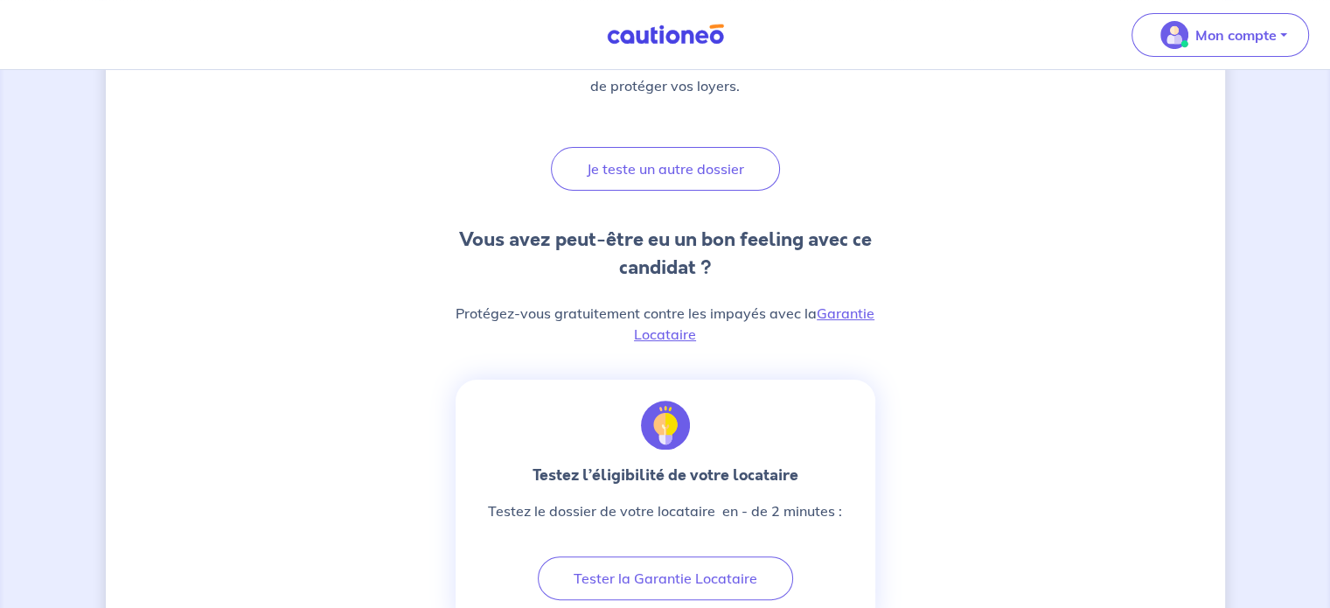
scroll to position [317, 0]
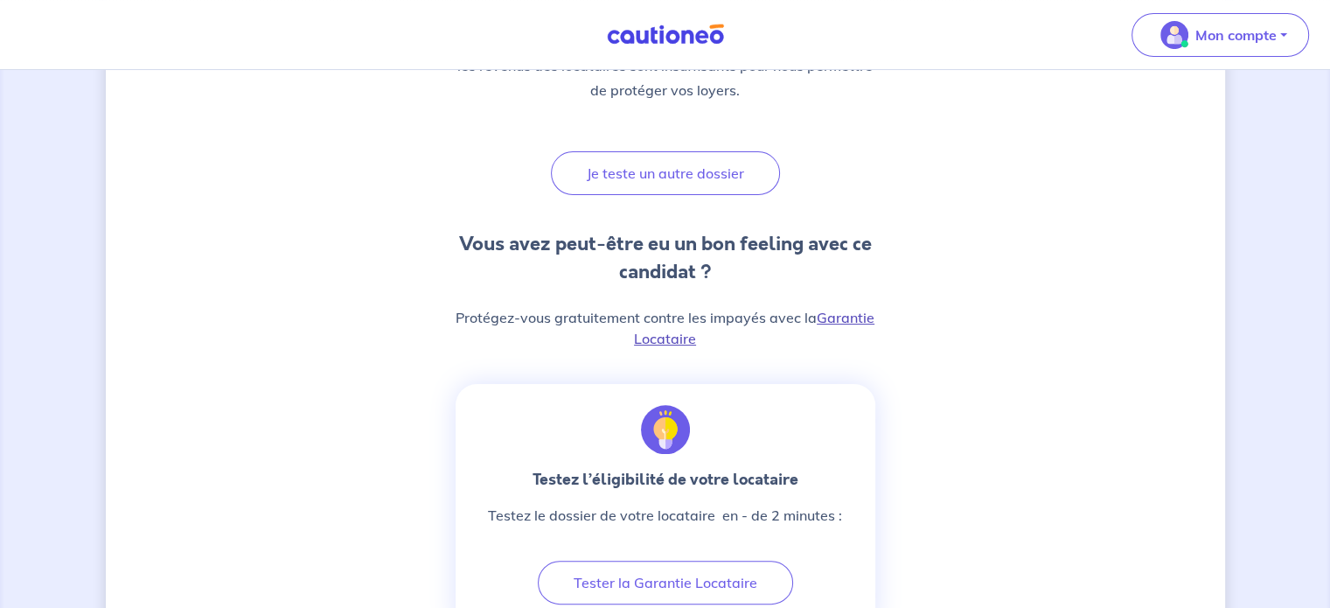
click at [845, 317] on link "Garantie Locataire" at bounding box center [754, 328] width 240 height 38
